Goal: Find contact information: Find contact information

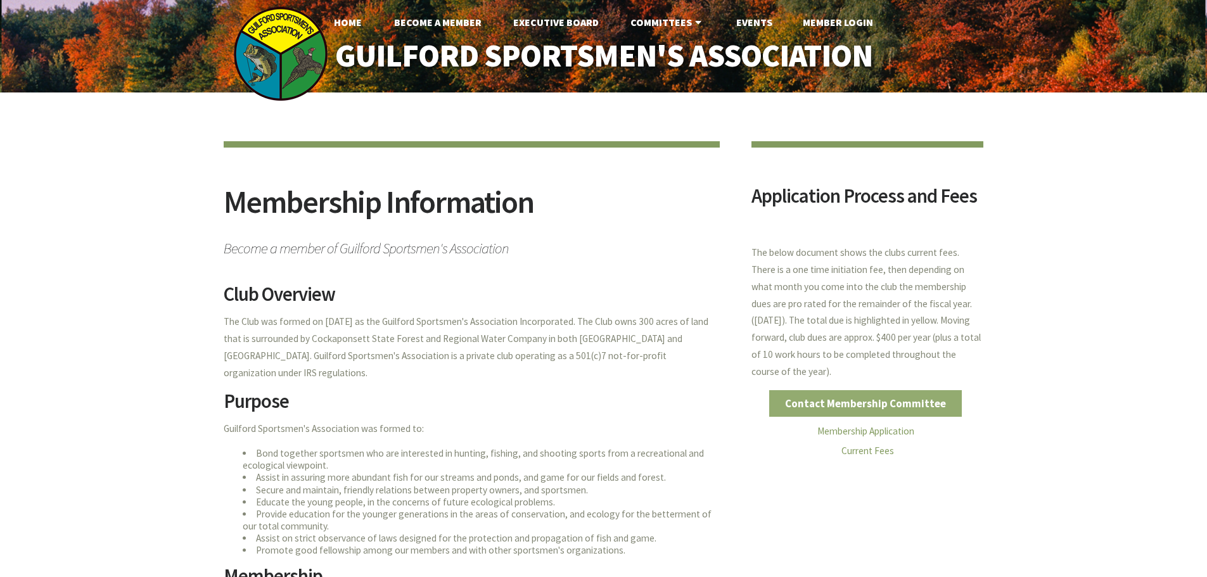
click at [863, 405] on link "Contact Membership Committee" at bounding box center [865, 403] width 193 height 27
